Goal: Task Accomplishment & Management: Manage account settings

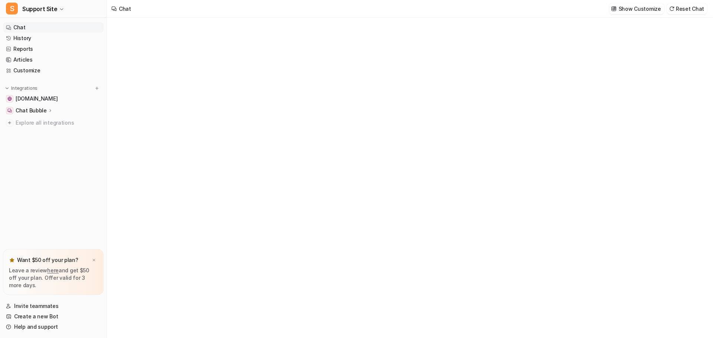
type textarea "**********"
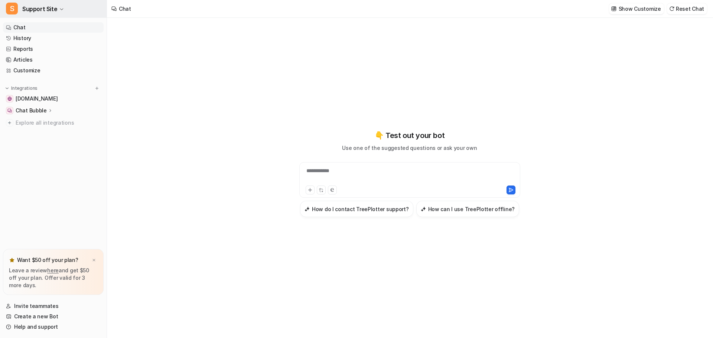
click at [52, 11] on span "Support Site" at bounding box center [39, 9] width 35 height 10
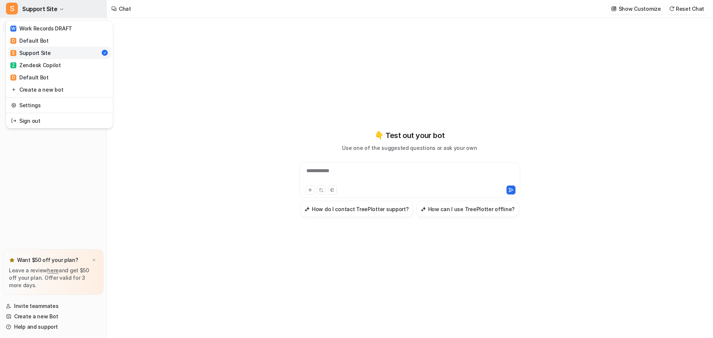
click at [52, 11] on span "Support Site" at bounding box center [39, 9] width 35 height 10
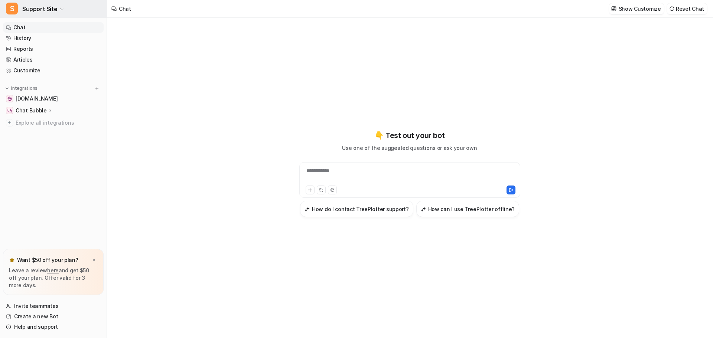
click at [32, 8] on span "Support Site" at bounding box center [39, 9] width 35 height 10
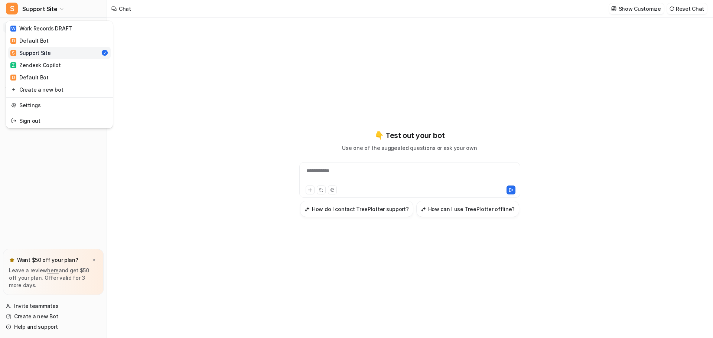
click at [16, 52] on span "S" at bounding box center [13, 53] width 6 height 6
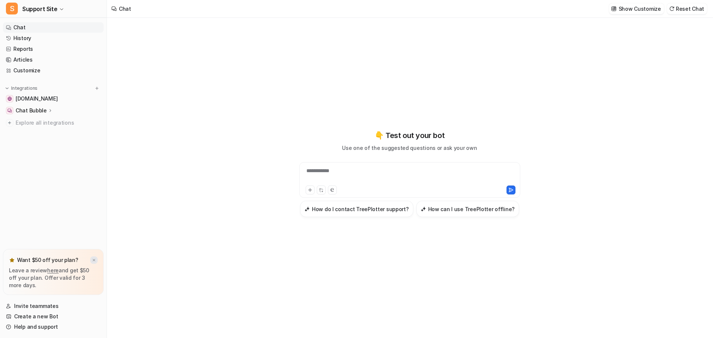
click at [92, 260] on img at bounding box center [94, 260] width 4 height 5
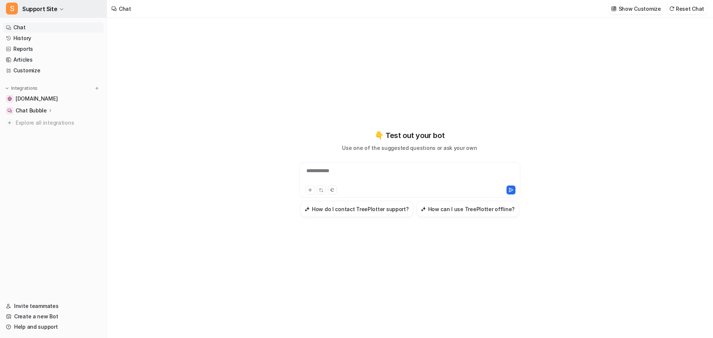
click at [60, 11] on icon "button" at bounding box center [61, 9] width 4 height 4
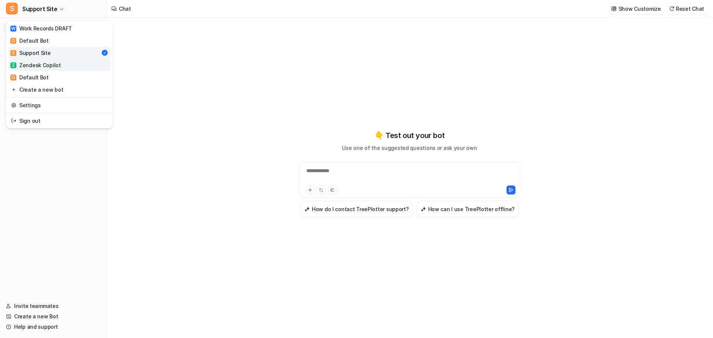
click at [39, 65] on div "Z Zendesk Copilot" at bounding box center [35, 65] width 51 height 8
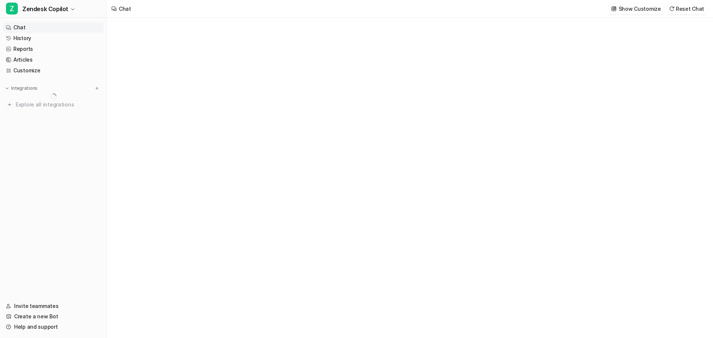
type textarea "**********"
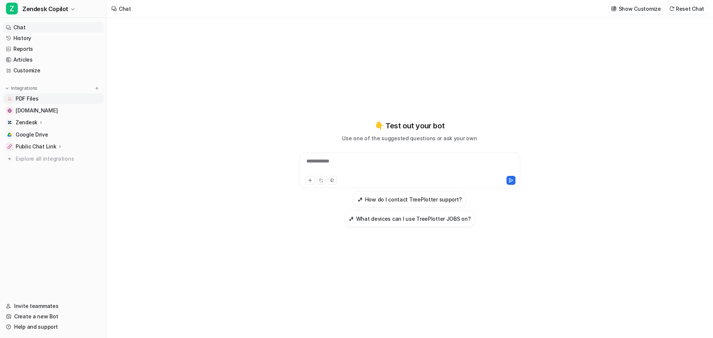
click at [24, 99] on span "PDF Files" at bounding box center [27, 98] width 23 height 7
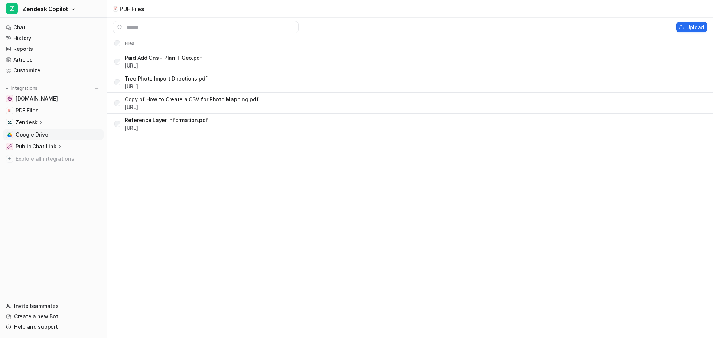
click at [30, 130] on link "Google Drive" at bounding box center [53, 135] width 101 height 10
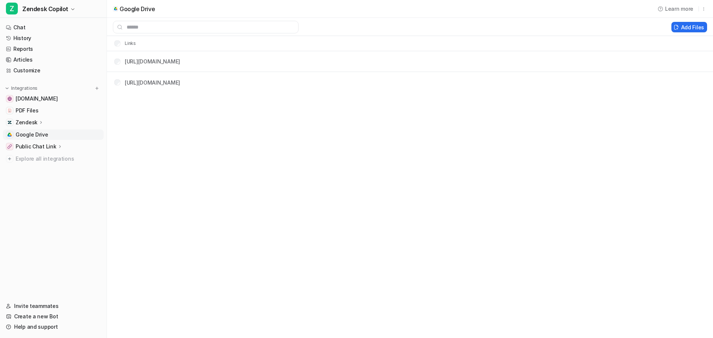
click at [39, 148] on p "Public Chat Link" at bounding box center [36, 146] width 41 height 7
click at [32, 157] on p "Overview" at bounding box center [33, 157] width 24 height 7
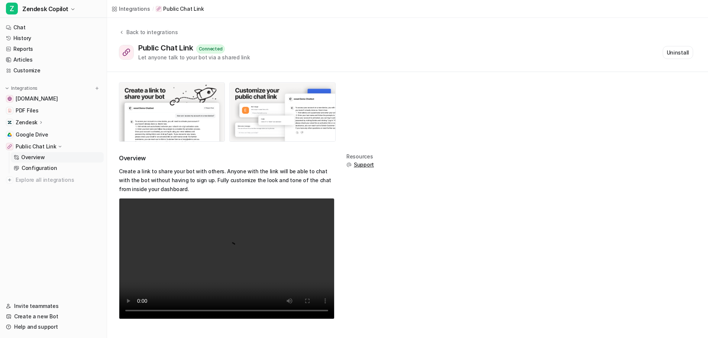
scroll to position [0, 0]
drag, startPoint x: 26, startPoint y: 38, endPoint x: 37, endPoint y: 55, distance: 20.1
click at [26, 38] on link "History" at bounding box center [53, 38] width 101 height 10
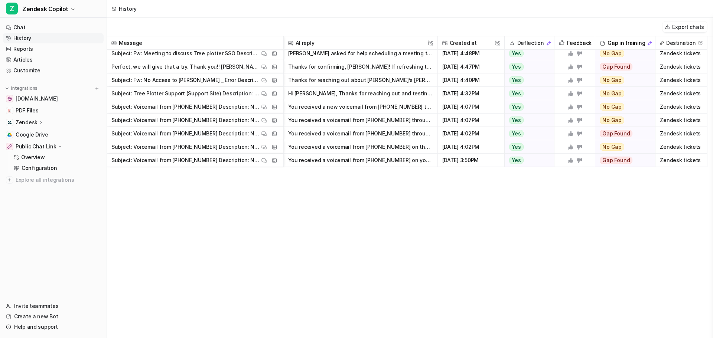
scroll to position [328, 0]
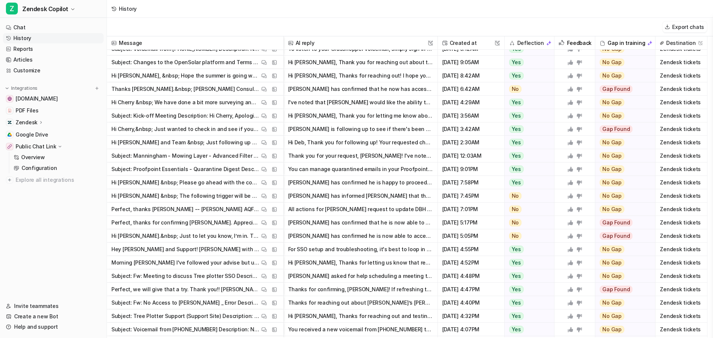
click at [603, 43] on img at bounding box center [603, 43] width 6 height 6
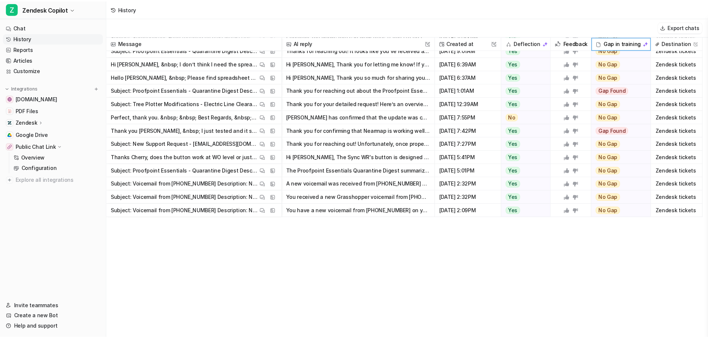
scroll to position [1358, 0]
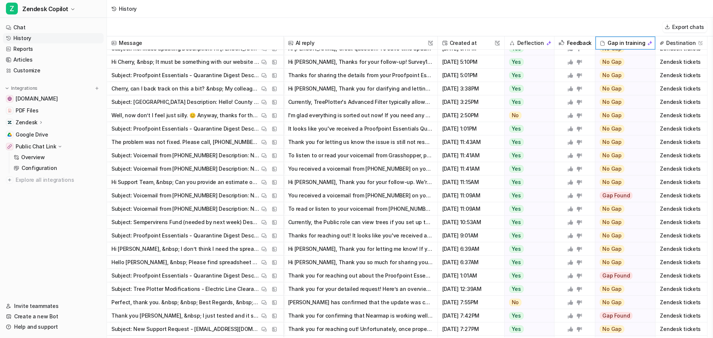
click at [22, 120] on p "Zendesk" at bounding box center [27, 122] width 22 height 7
click at [30, 154] on p "AI Agent" at bounding box center [33, 154] width 22 height 7
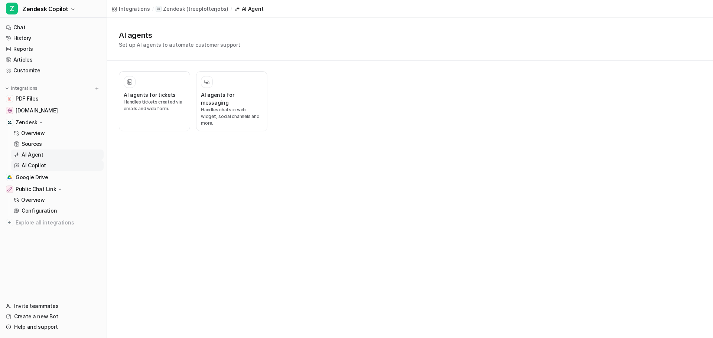
click at [30, 166] on p "AI Copilot" at bounding box center [34, 165] width 25 height 7
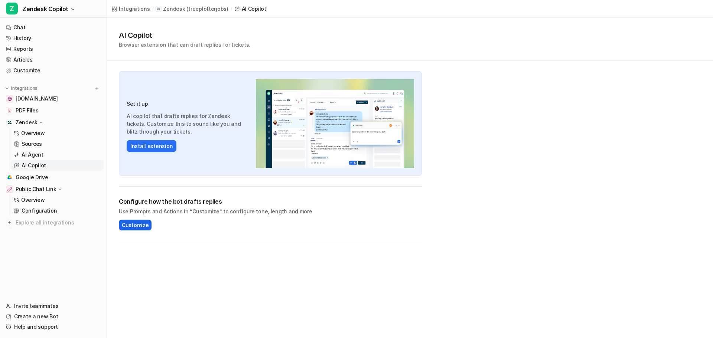
click at [140, 224] on span "Customize" at bounding box center [135, 225] width 27 height 8
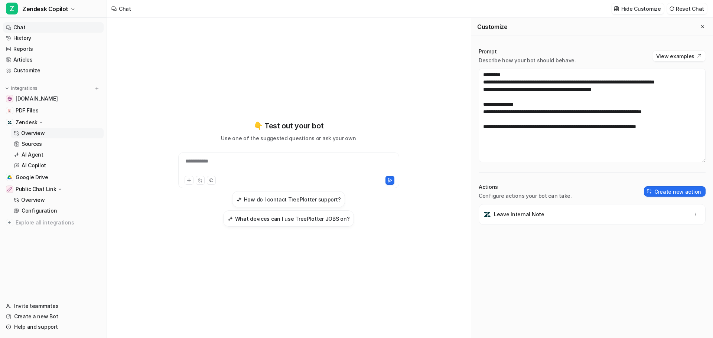
click at [29, 133] on p "Overview" at bounding box center [33, 133] width 24 height 7
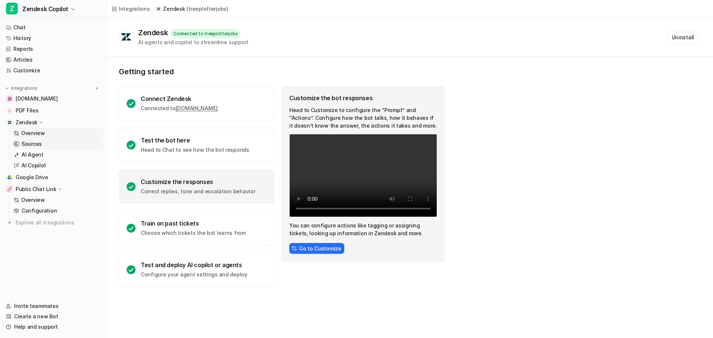
click at [32, 143] on p "Sources" at bounding box center [32, 143] width 20 height 7
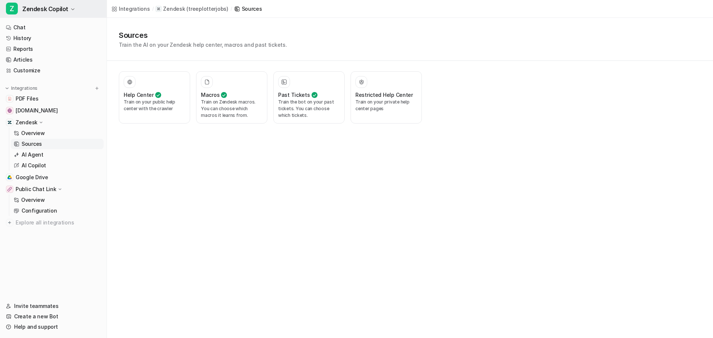
click at [72, 9] on icon "button" at bounding box center [73, 9] width 4 height 4
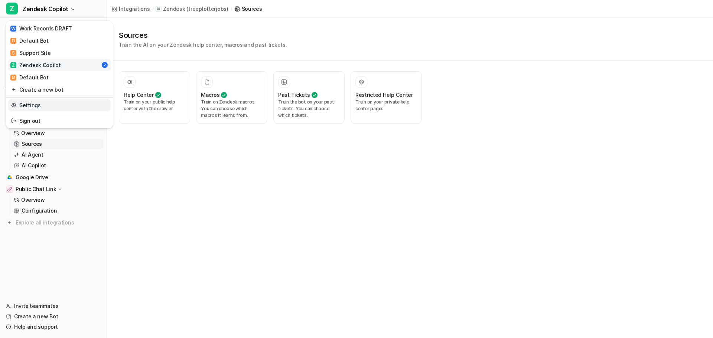
click at [25, 100] on link "Settings" at bounding box center [59, 105] width 103 height 12
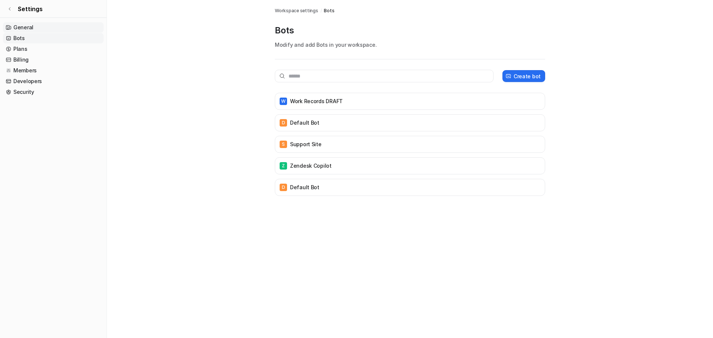
click at [30, 29] on link "General" at bounding box center [53, 27] width 101 height 10
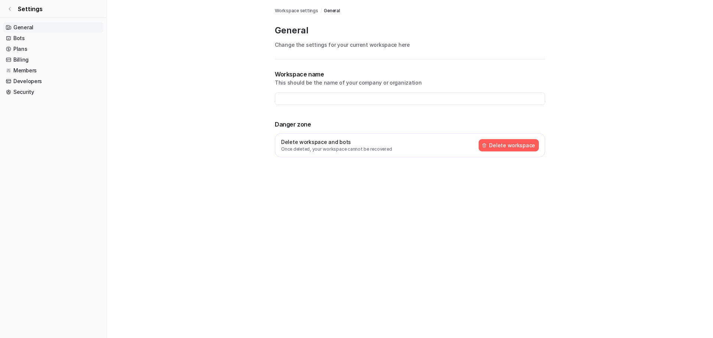
type input "**********"
click at [26, 49] on link "Plans" at bounding box center [53, 49] width 101 height 10
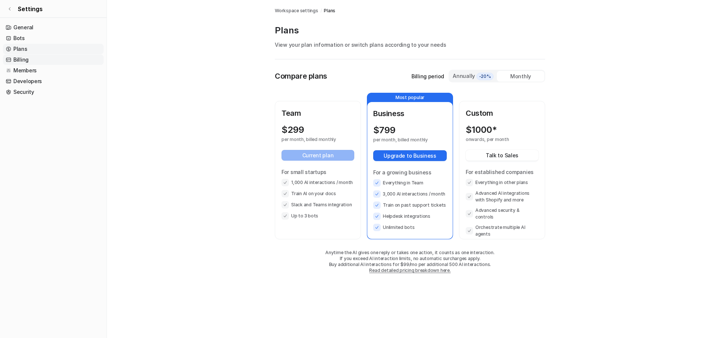
click at [26, 60] on link "Billing" at bounding box center [53, 60] width 101 height 10
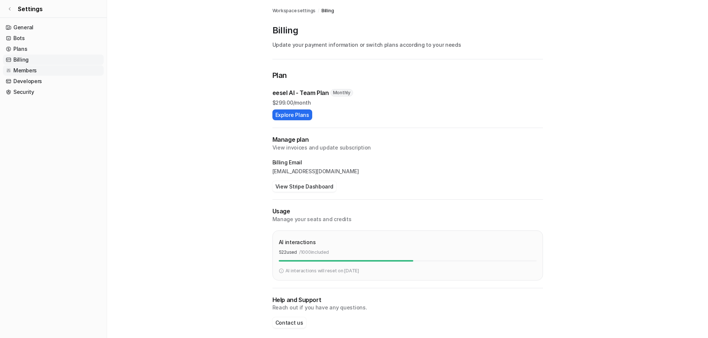
click at [32, 71] on link "Members" at bounding box center [53, 70] width 101 height 10
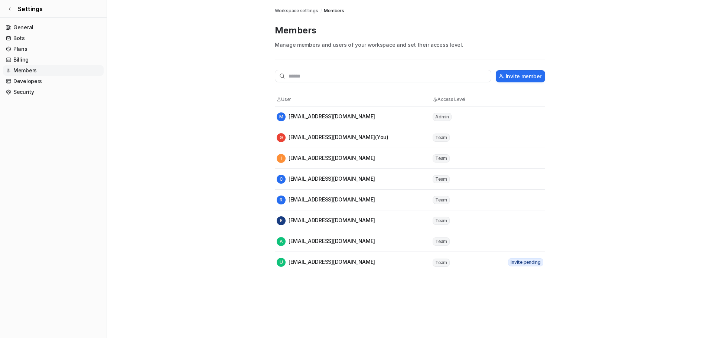
click at [354, 138] on div "[PERSON_NAME] [PERSON_NAME][EMAIL_ADDRESS][DOMAIN_NAME] (You)" at bounding box center [333, 137] width 112 height 9
click at [447, 140] on span "Team" at bounding box center [441, 138] width 17 height 8
click at [26, 80] on link "Developers" at bounding box center [53, 81] width 101 height 10
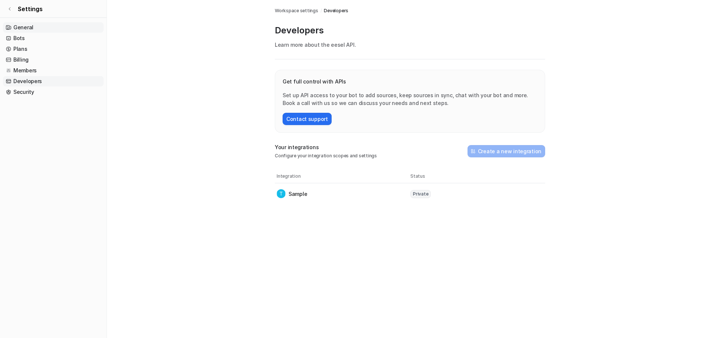
click at [21, 24] on link "General" at bounding box center [53, 27] width 101 height 10
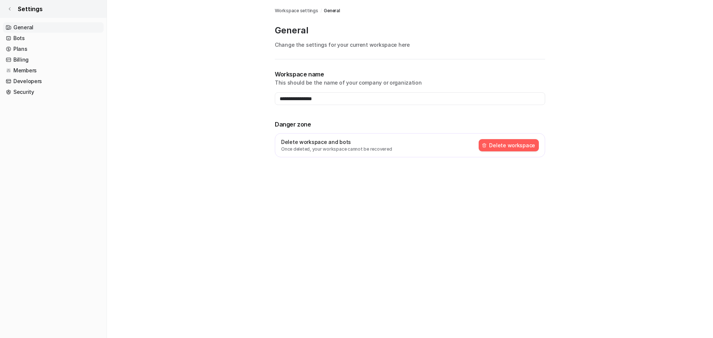
click at [14, 9] on link "Settings" at bounding box center [53, 9] width 107 height 18
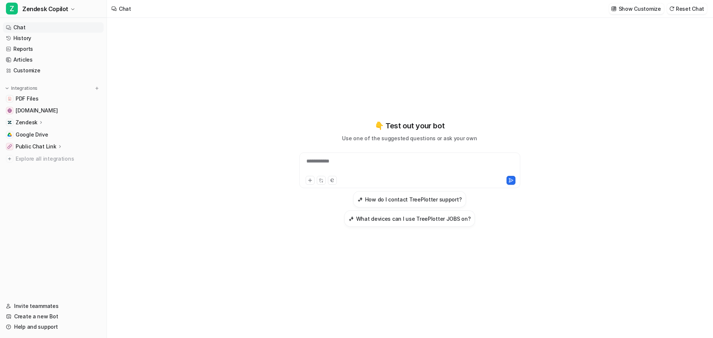
click at [39, 121] on icon at bounding box center [41, 123] width 5 height 6
click at [36, 156] on p "AI Agent" at bounding box center [33, 154] width 22 height 7
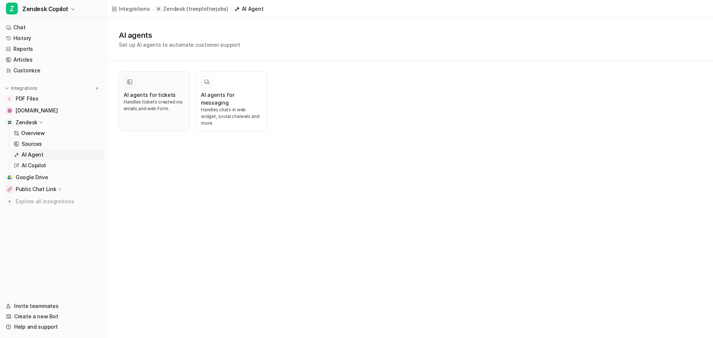
click at [159, 103] on p "Handles tickets created via emails and web form." at bounding box center [155, 105] width 62 height 13
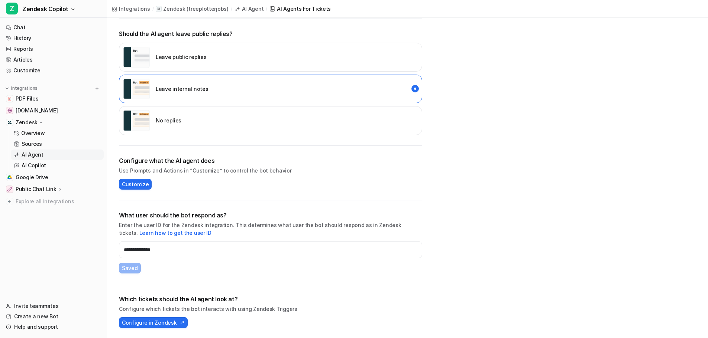
scroll to position [151, 0]
click at [175, 246] on input "**********" at bounding box center [270, 249] width 303 height 17
click at [176, 248] on input "**********" at bounding box center [270, 249] width 303 height 17
type input "**********"
click at [224, 273] on div "**********" at bounding box center [270, 242] width 303 height 84
